Goal: Information Seeking & Learning: Compare options

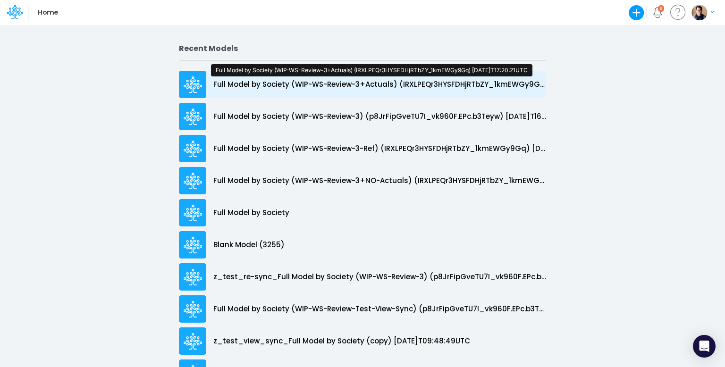
click at [341, 81] on p "Full Model by Society (WIP-WS-Review-3+Actuals) (IRXLPEQr3HYSFDHjRTbZY_1kmEWGy9…" at bounding box center [379, 84] width 333 height 11
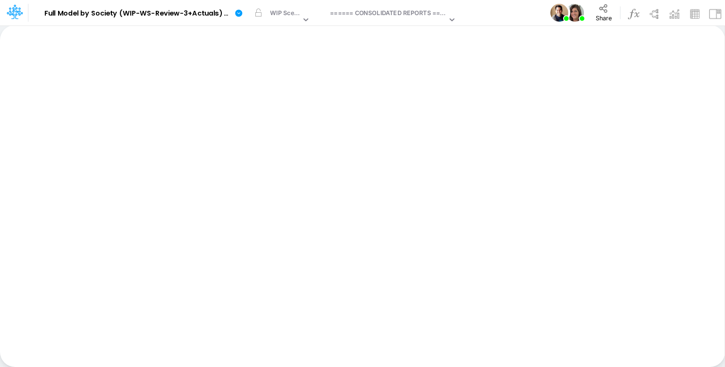
drag, startPoint x: 496, startPoint y: 13, endPoint x: 497, endPoint y: 4, distance: 8.6
click at [407, 6] on div "View ====== CONSOLIDATED REPORTS ======" at bounding box center [392, 12] width 130 height 25
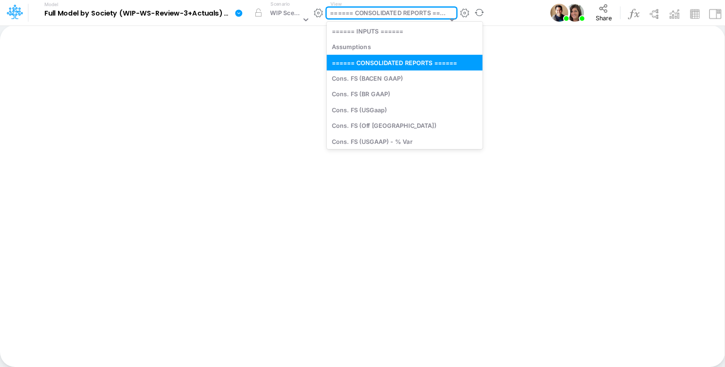
click at [409, 10] on div "====== CONSOLIDATED REPORTS ======" at bounding box center [388, 13] width 117 height 11
type input "t"
type input "y"
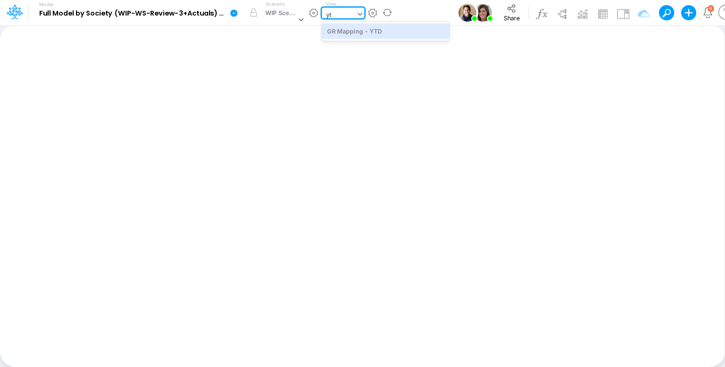
type input "ytd"
click at [376, 37] on div "GR Mapping - YTD" at bounding box center [385, 31] width 127 height 16
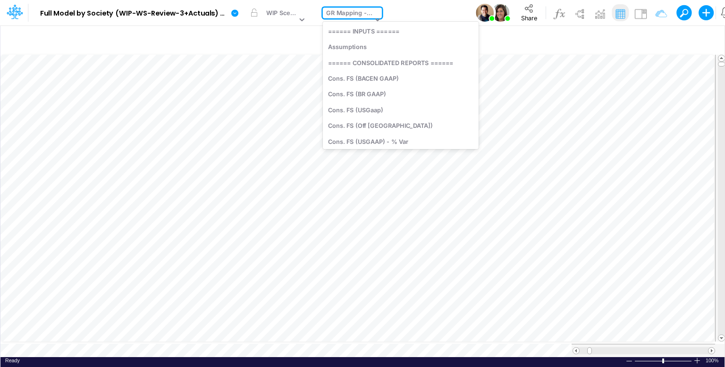
click at [344, 14] on div "GR Mapping - YTD" at bounding box center [349, 13] width 46 height 11
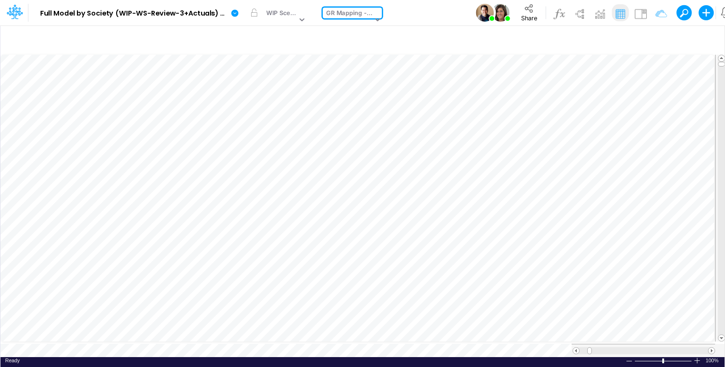
click at [344, 14] on div "GR Mapping - YTD" at bounding box center [349, 13] width 46 height 11
click at [639, 39] on icon "button" at bounding box center [637, 40] width 14 height 10
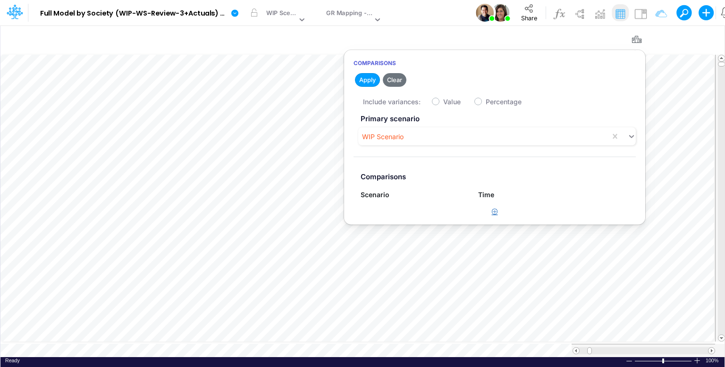
click at [492, 214] on icon "button" at bounding box center [495, 212] width 6 height 6
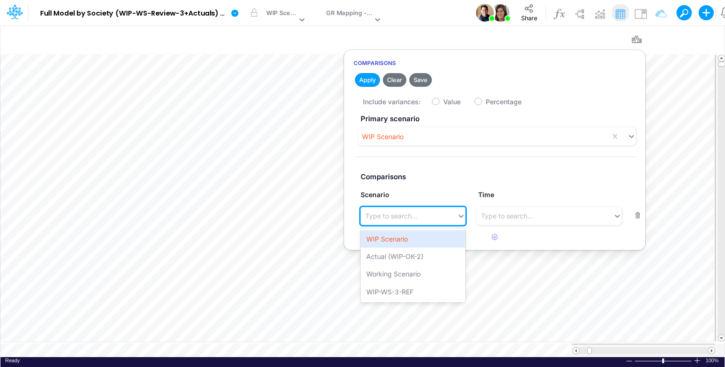
click at [409, 213] on div "Type to search..." at bounding box center [391, 216] width 52 height 10
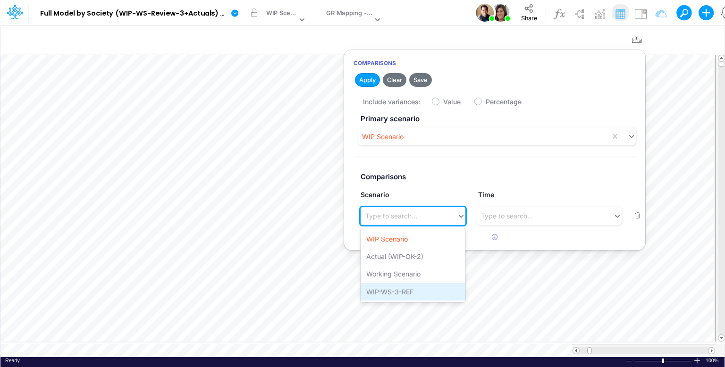
click at [424, 288] on div "WIP-WS-3-REF" at bounding box center [413, 291] width 105 height 17
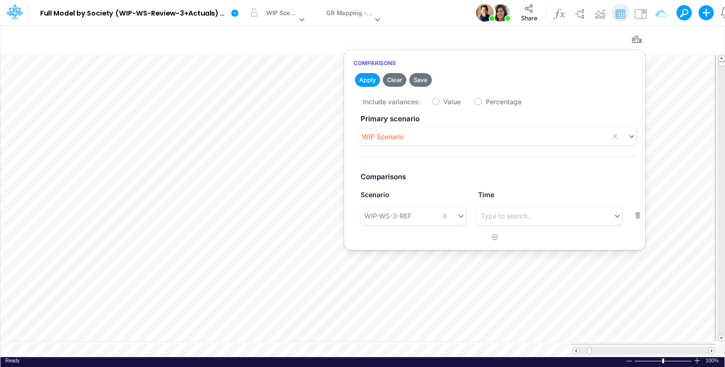
click at [443, 102] on label "Value" at bounding box center [451, 102] width 17 height 10
click at [443, 102] on input "Value" at bounding box center [446, 99] width 6 height 6
checkbox input "true"
click at [365, 78] on button "Apply" at bounding box center [367, 80] width 25 height 14
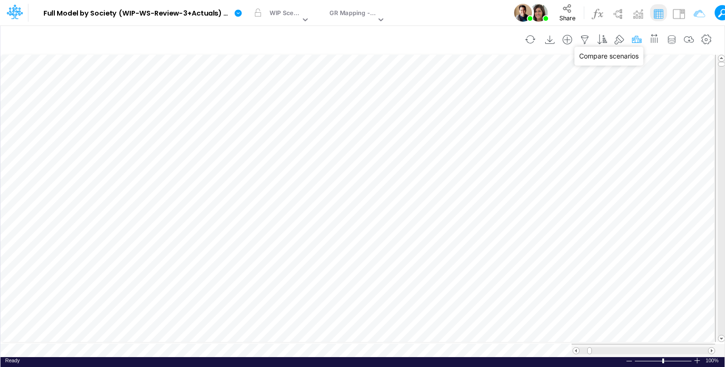
click at [639, 40] on icon "button" at bounding box center [637, 40] width 14 height 10
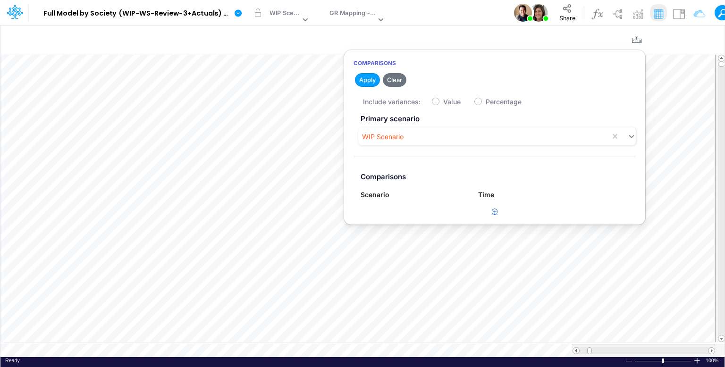
click at [492, 212] on icon "button" at bounding box center [495, 212] width 6 height 6
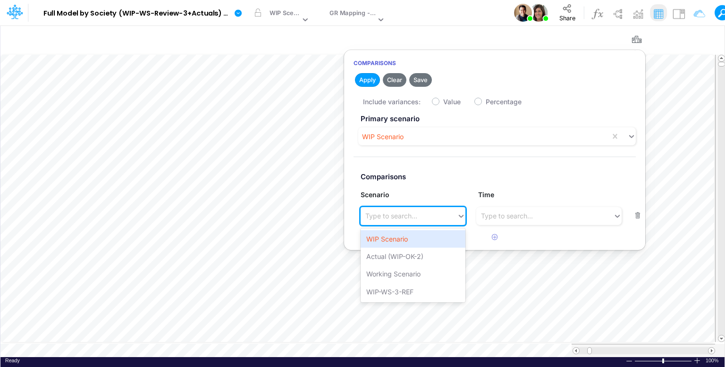
click at [425, 222] on div "Type to search..." at bounding box center [409, 216] width 96 height 16
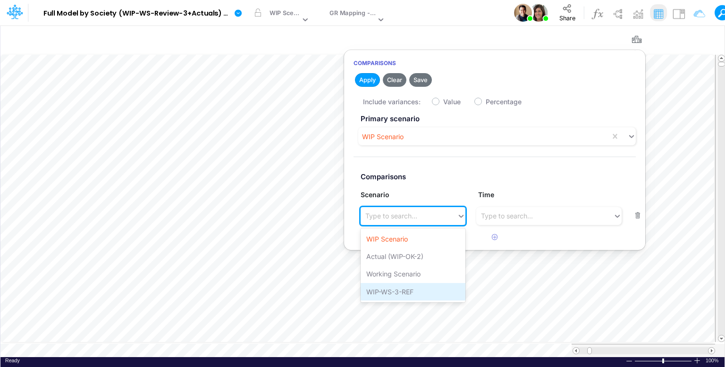
click at [416, 288] on div "WIP-WS-3-REF" at bounding box center [413, 291] width 105 height 17
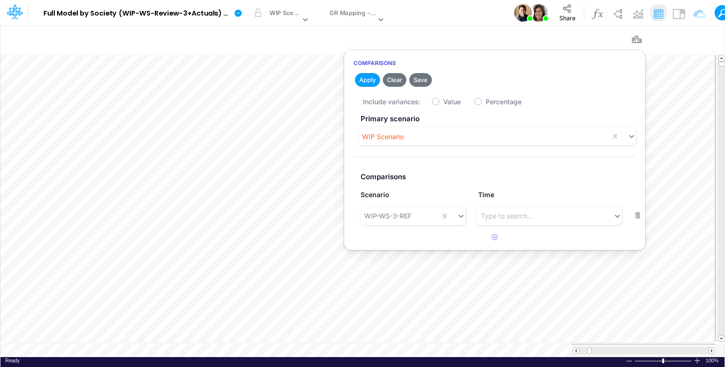
click at [443, 102] on label "Value" at bounding box center [451, 102] width 17 height 10
click at [443, 102] on input "Value" at bounding box center [446, 99] width 6 height 6
checkbox input "true"
click at [368, 77] on button "Apply" at bounding box center [367, 80] width 25 height 14
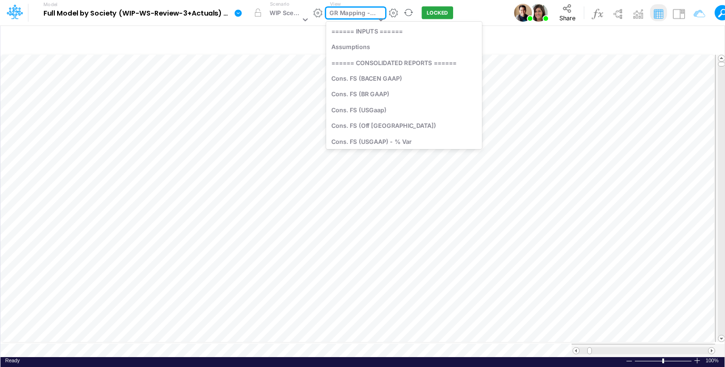
click at [348, 17] on div "GR Mapping - YTD" at bounding box center [353, 13] width 46 height 11
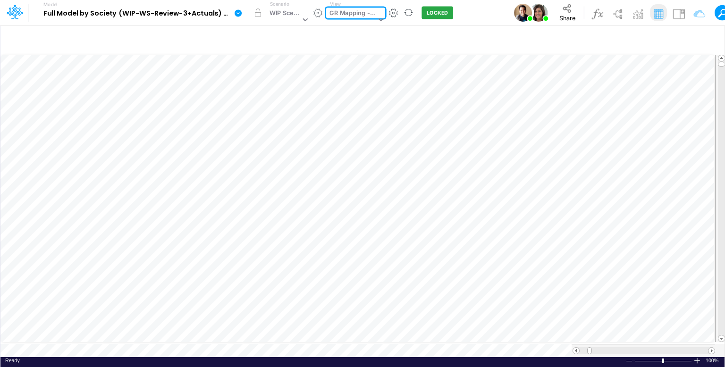
click at [348, 17] on div "GR Mapping - YTD" at bounding box center [353, 13] width 46 height 11
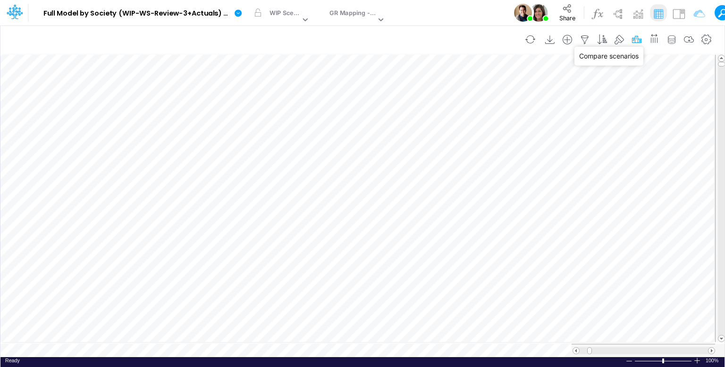
click at [637, 36] on icon "button" at bounding box center [637, 40] width 14 height 10
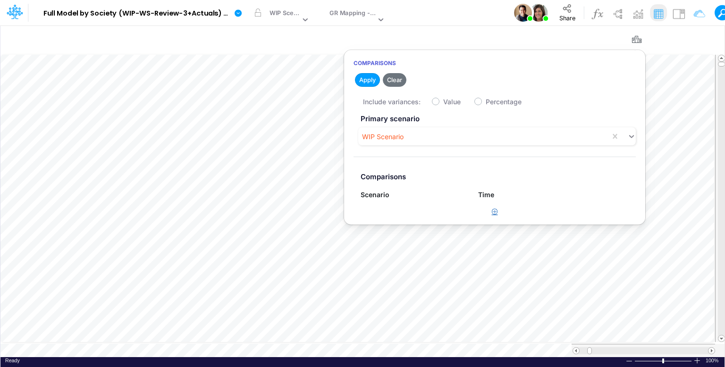
click at [495, 213] on icon "button" at bounding box center [495, 212] width 6 height 6
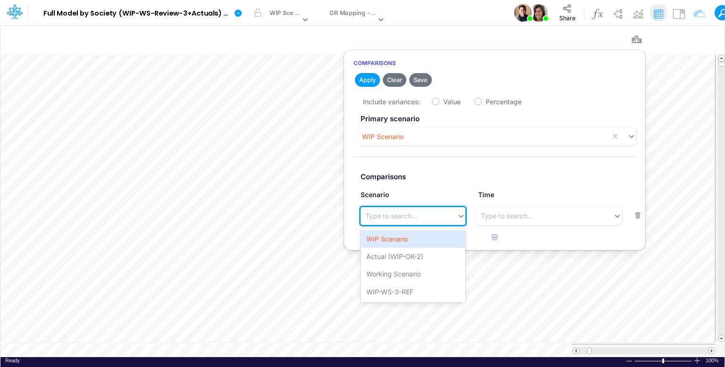
click at [421, 210] on div "Type to search..." at bounding box center [409, 216] width 96 height 16
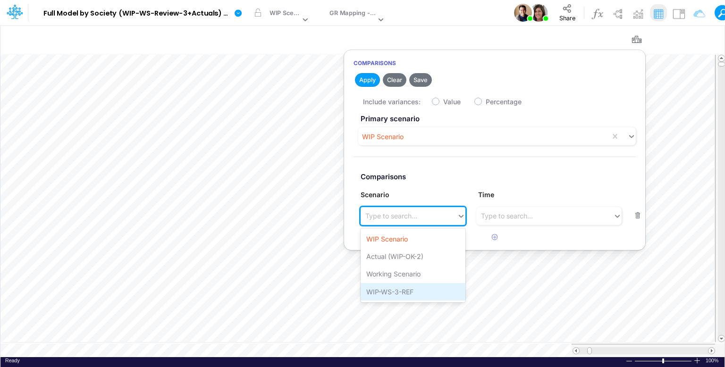
click at [415, 291] on div "WIP-WS-3-REF" at bounding box center [413, 291] width 105 height 17
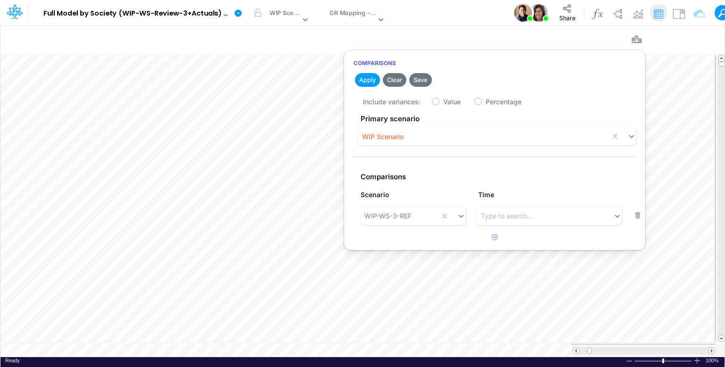
click at [443, 101] on label "Value" at bounding box center [451, 102] width 17 height 10
click at [443, 101] on input "Value" at bounding box center [446, 99] width 6 height 6
checkbox input "true"
click at [361, 82] on button "Apply" at bounding box center [367, 80] width 25 height 14
click at [639, 36] on icon "button" at bounding box center [637, 40] width 14 height 10
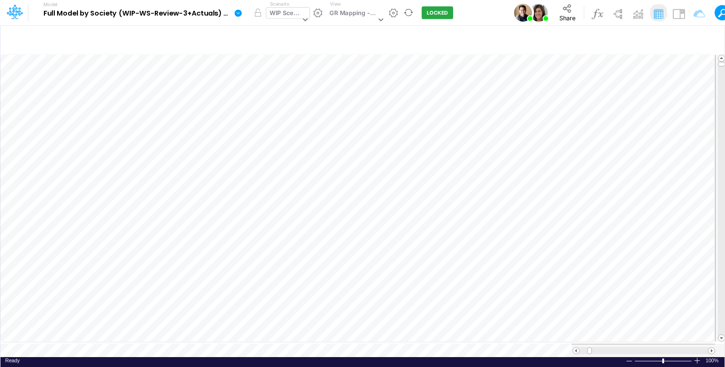
click at [292, 8] on div "WIP Scenario" at bounding box center [285, 13] width 31 height 11
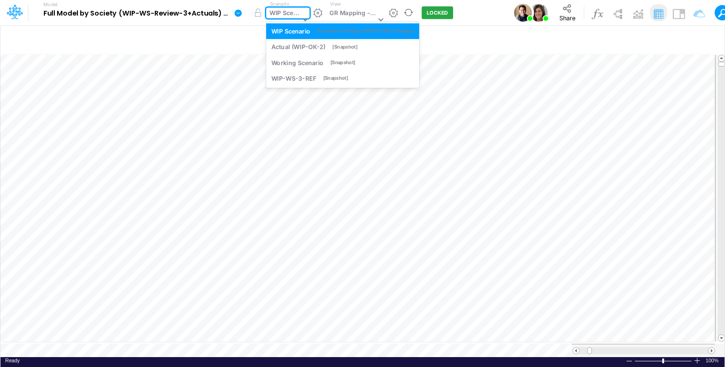
click at [292, 8] on div "WIP Scenario" at bounding box center [285, 13] width 31 height 11
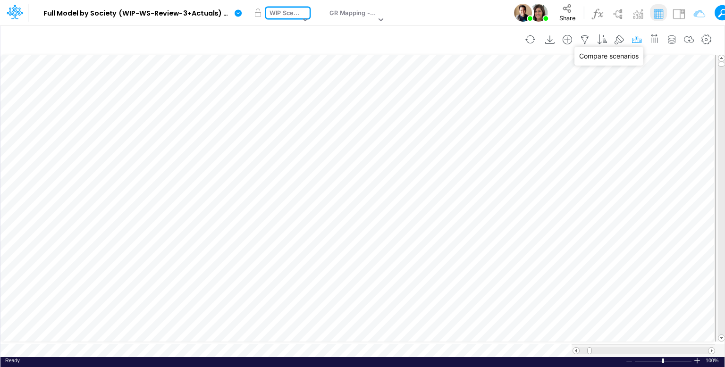
click at [638, 39] on icon "button" at bounding box center [637, 40] width 14 height 10
